Goal: Contribute content: Contribute content

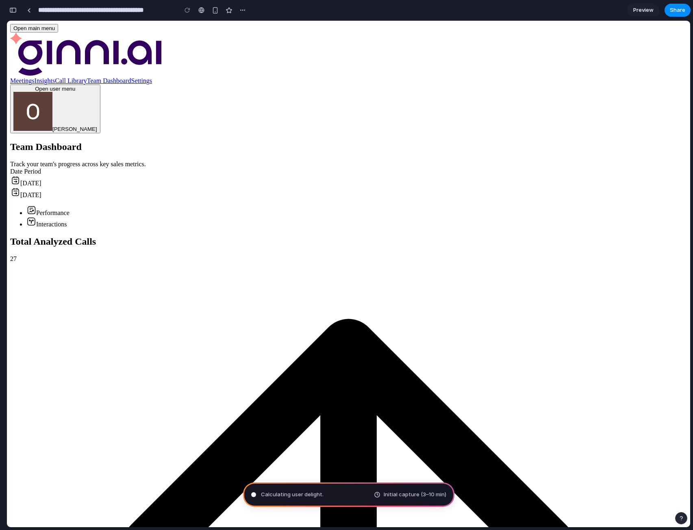
click at [331, 498] on div "Calculating user delight . Initial capture (3–10 min)" at bounding box center [348, 495] width 211 height 24
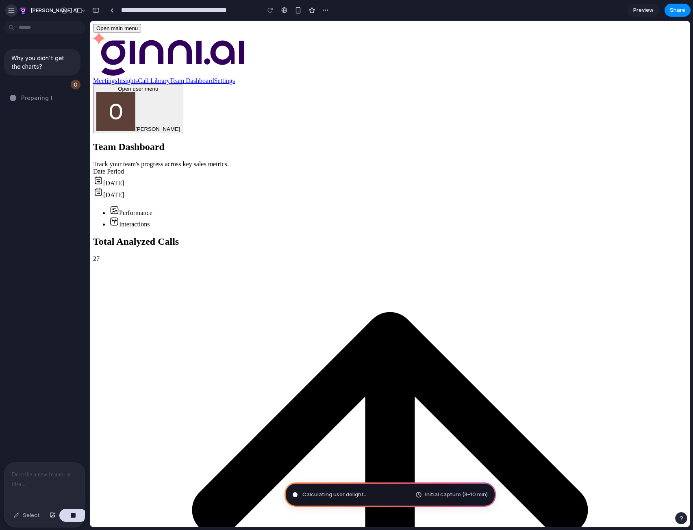
click at [12, 8] on div "button" at bounding box center [11, 10] width 7 height 7
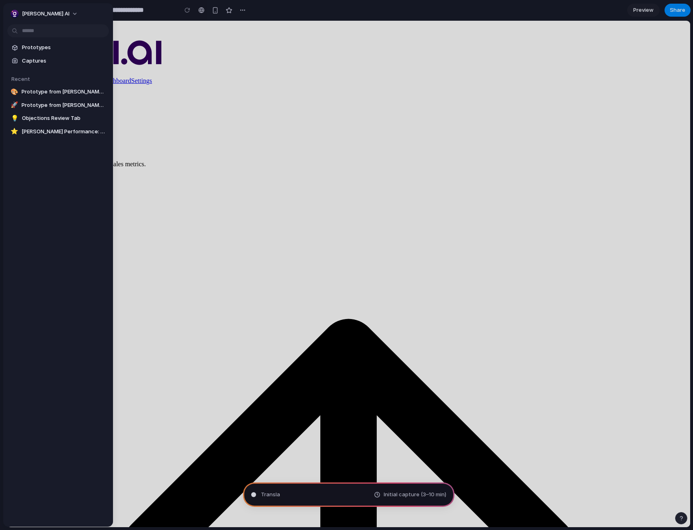
click at [168, 69] on div at bounding box center [346, 265] width 693 height 530
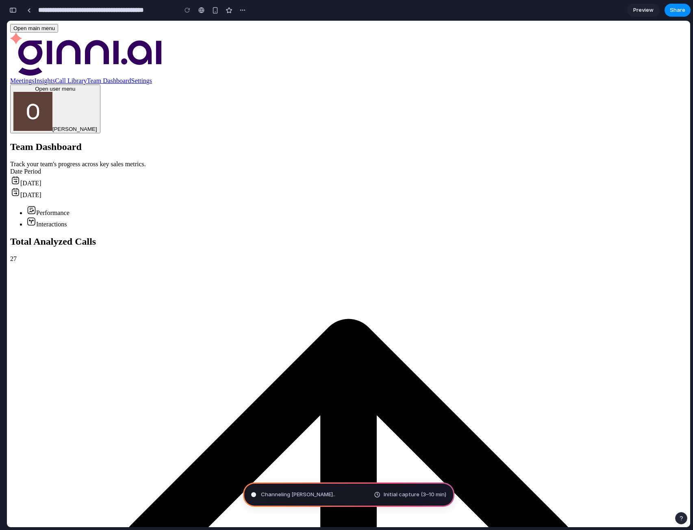
type input "**********"
click at [12, 12] on div "button" at bounding box center [12, 10] width 7 height 6
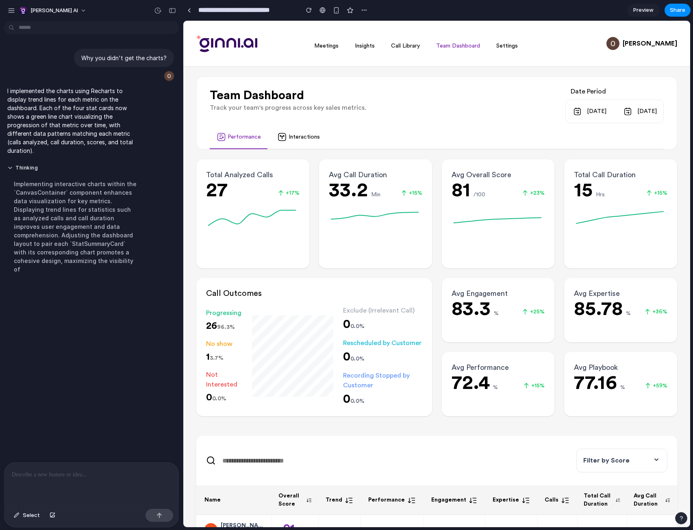
click at [70, 472] on p at bounding box center [91, 475] width 159 height 10
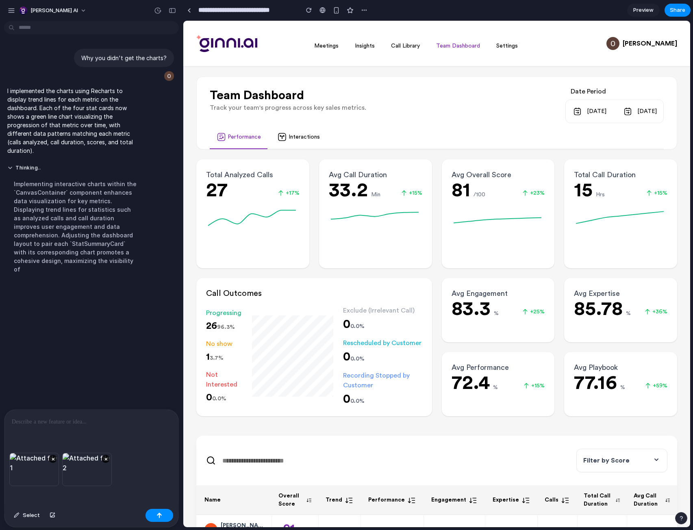
click at [85, 405] on div "Why you didn't get the charts? I implemented the charts using Recharts to displ…" at bounding box center [89, 216] width 178 height 385
click at [76, 427] on div at bounding box center [91, 431] width 174 height 43
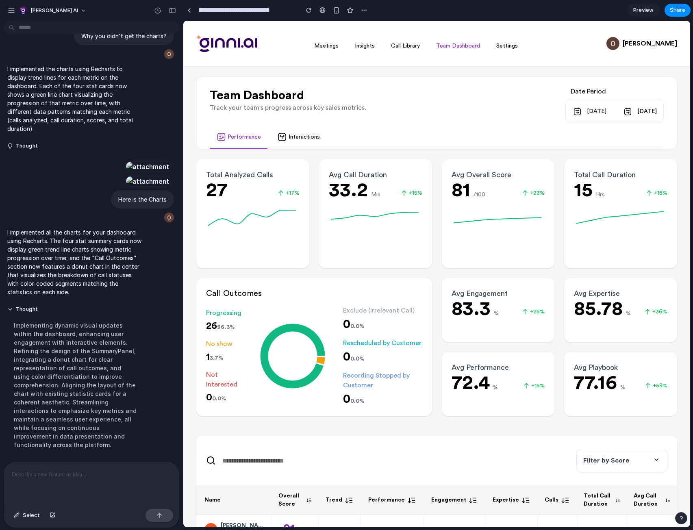
click at [93, 477] on div at bounding box center [91, 484] width 174 height 43
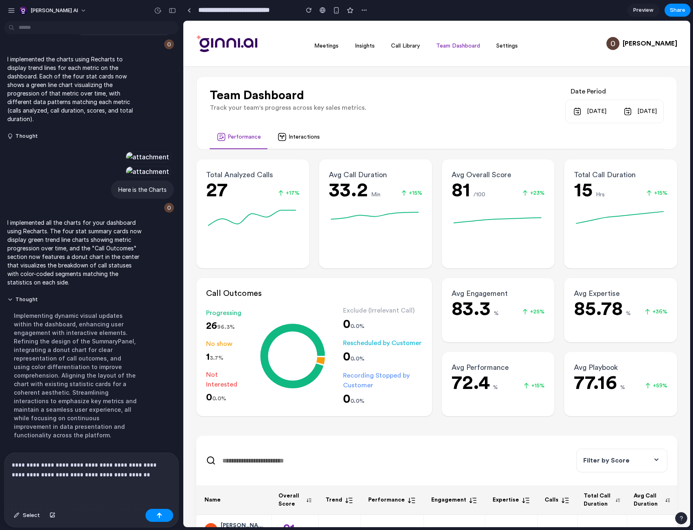
scroll to position [164, 0]
